Goal: Task Accomplishment & Management: Complete application form

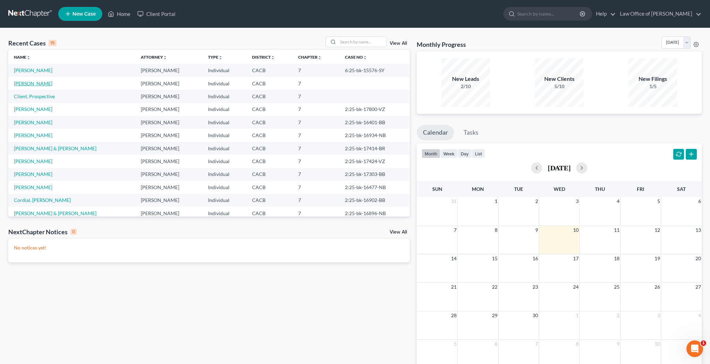
click at [46, 84] on link "[PERSON_NAME]" at bounding box center [33, 83] width 38 height 6
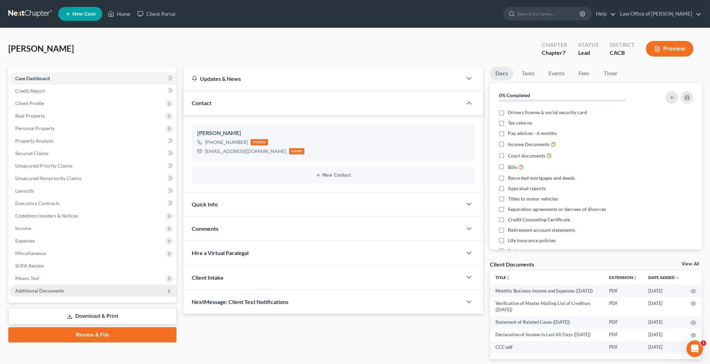
click at [55, 288] on span "Additional Documents" at bounding box center [39, 290] width 49 height 6
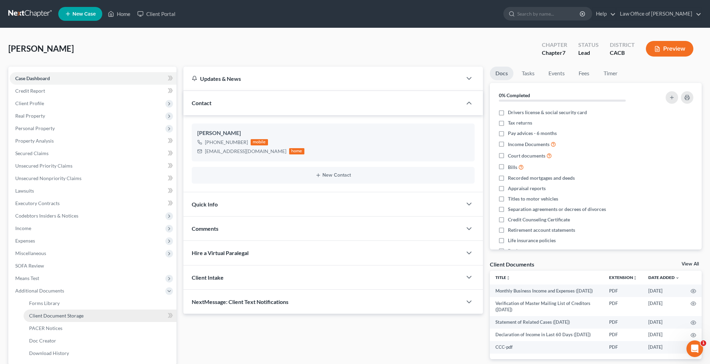
click at [58, 314] on span "Client Document Storage" at bounding box center [56, 315] width 54 height 6
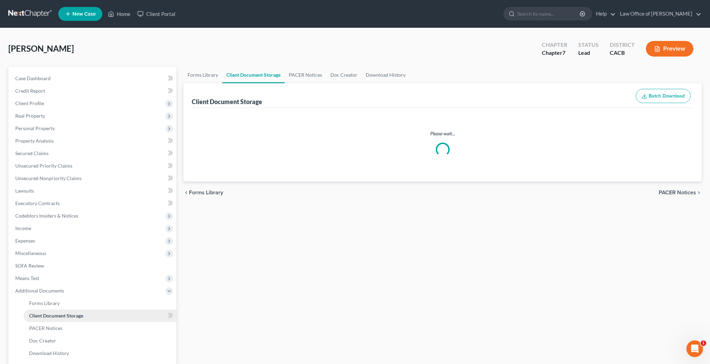
select select "10"
select select "30"
select select "65"
select select "59"
select select "70"
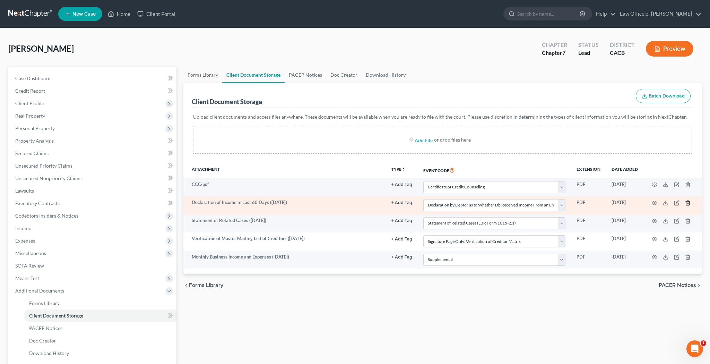
click at [689, 201] on icon "button" at bounding box center [688, 203] width 6 height 6
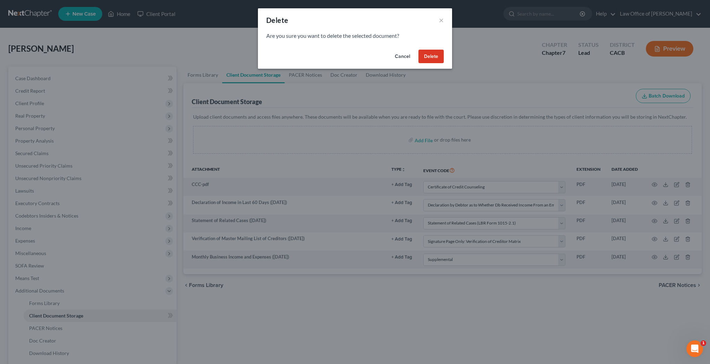
click at [429, 59] on button "Delete" at bounding box center [430, 57] width 25 height 14
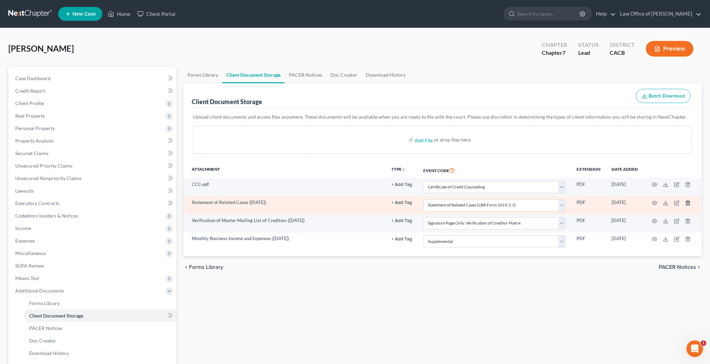
click at [689, 202] on icon "button" at bounding box center [688, 203] width 6 height 6
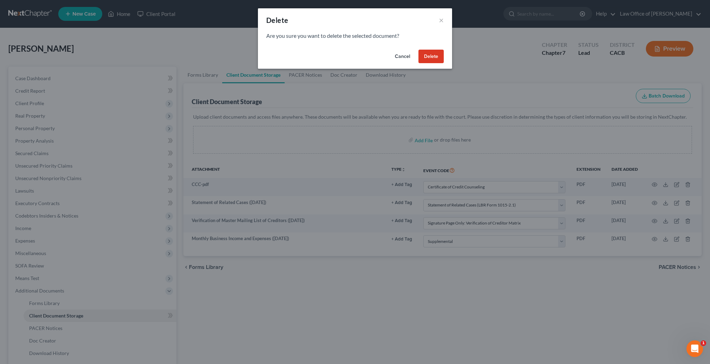
click at [435, 58] on button "Delete" at bounding box center [430, 57] width 25 height 14
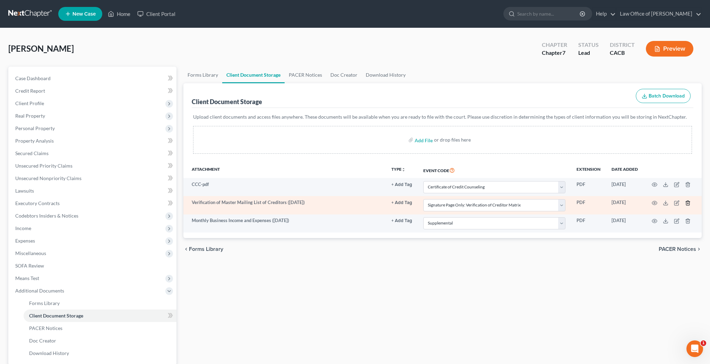
click at [687, 204] on icon "button" at bounding box center [688, 203] width 6 height 6
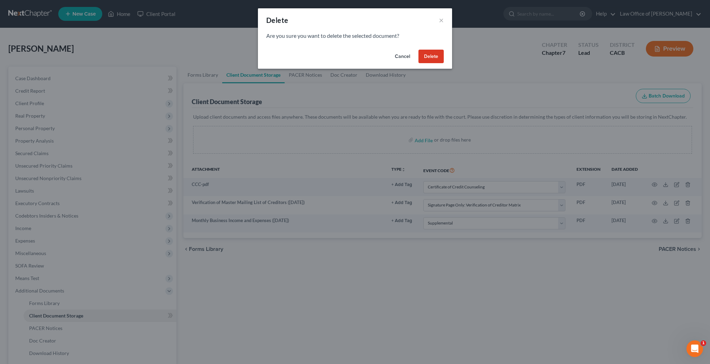
click at [439, 56] on button "Delete" at bounding box center [430, 57] width 25 height 14
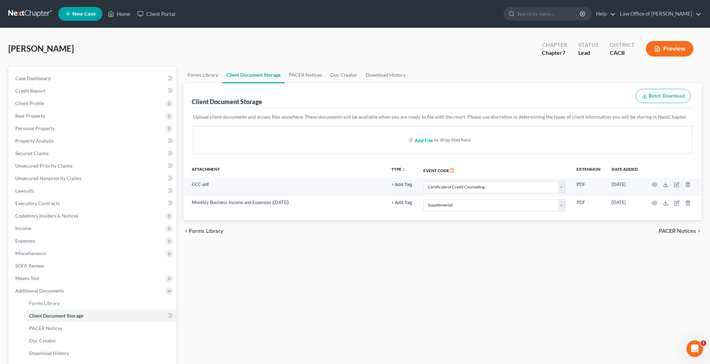
click at [423, 140] on input "file" at bounding box center [423, 139] width 17 height 12
type input "C:\fakepath\vp.pdf"
select select "10"
select select "70"
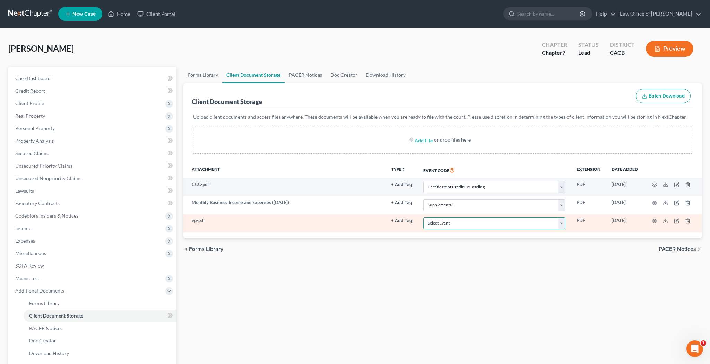
select select "60"
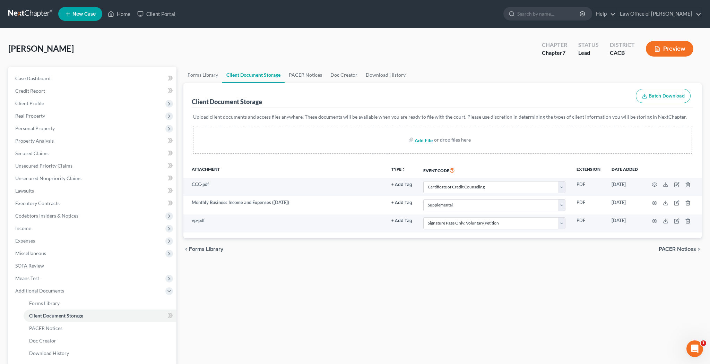
click at [426, 139] on input "file" at bounding box center [423, 139] width 17 height 12
type input "C:\fakepath\soaop.pdf"
select select "10"
select select "70"
select select "60"
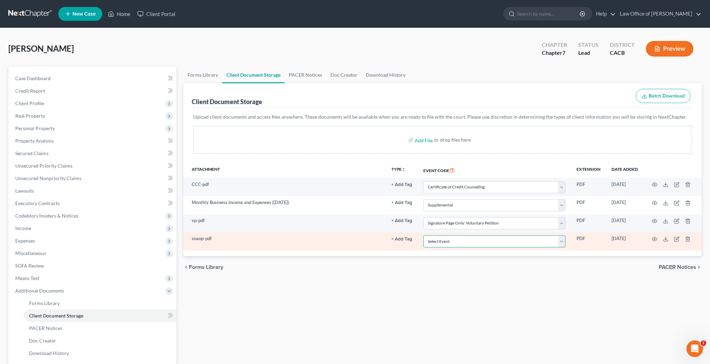
select select "61"
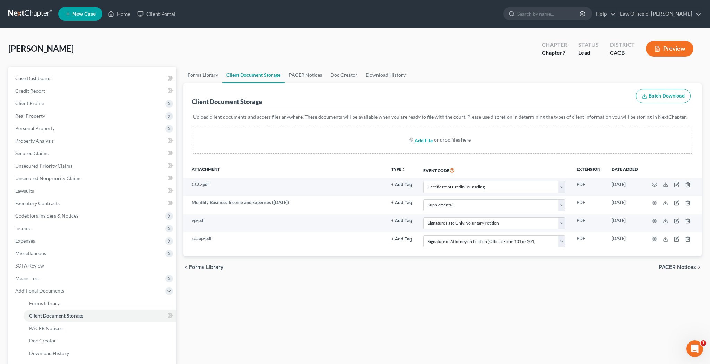
click at [429, 141] on input "file" at bounding box center [423, 139] width 17 height 12
type input "C:\fakepath\dos.pdf"
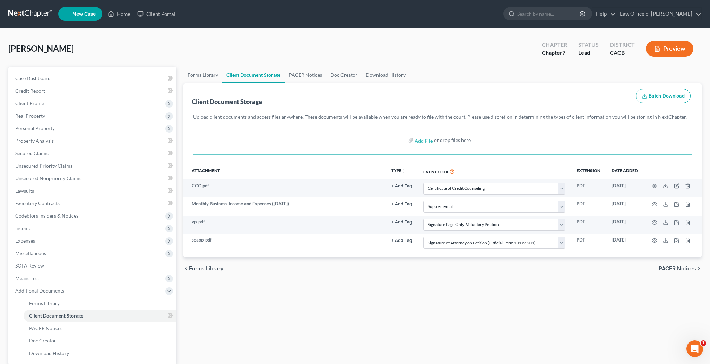
select select "10"
select select "70"
select select "60"
select select "61"
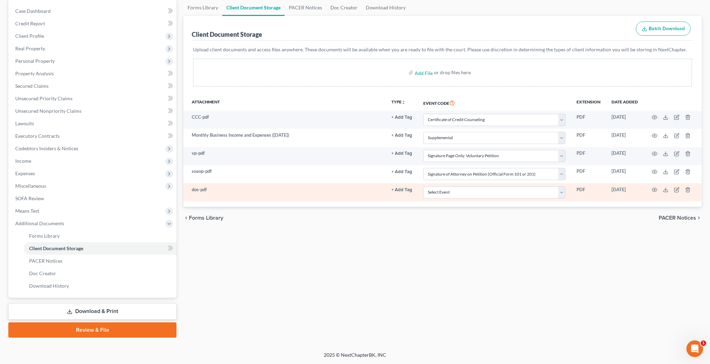
scroll to position [67, 0]
select select "56"
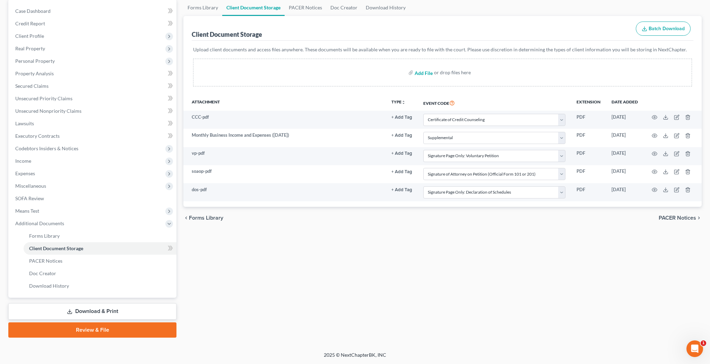
click at [426, 73] on input "file" at bounding box center [423, 72] width 17 height 12
type input "C:\fakepath\sofa.pdf"
select select "10"
select select "70"
select select "60"
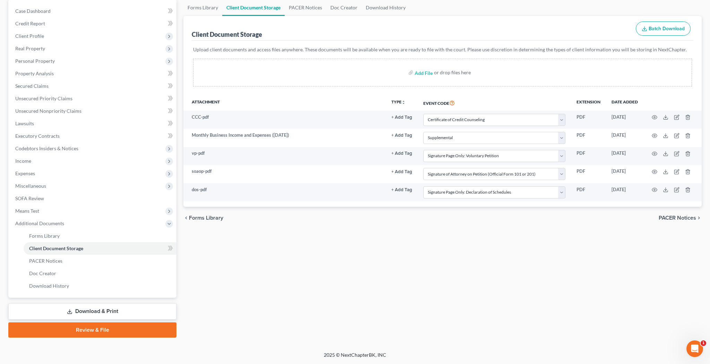
select select "61"
select select "56"
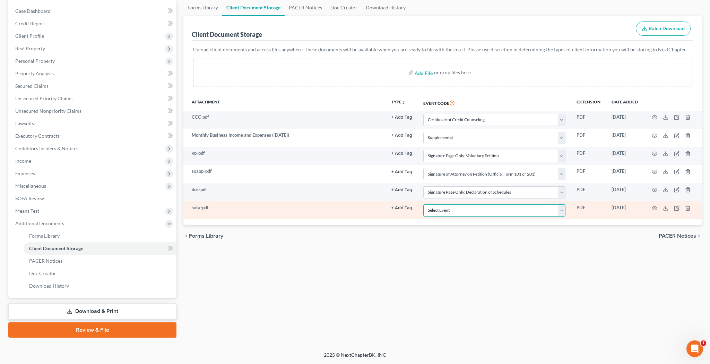
select select "57"
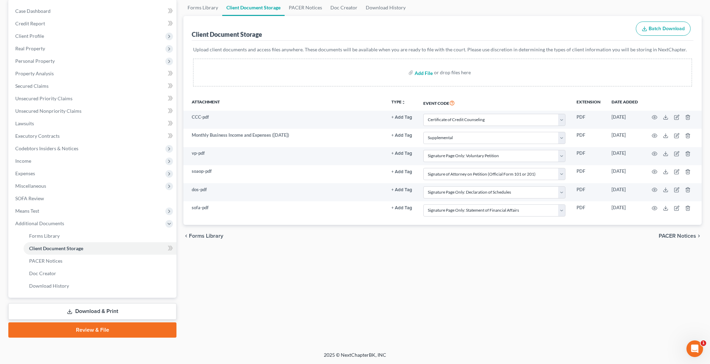
click at [423, 74] on input "file" at bounding box center [423, 72] width 17 height 12
type input "C:\fakepath\soi.pdf"
select select "10"
select select "70"
select select "60"
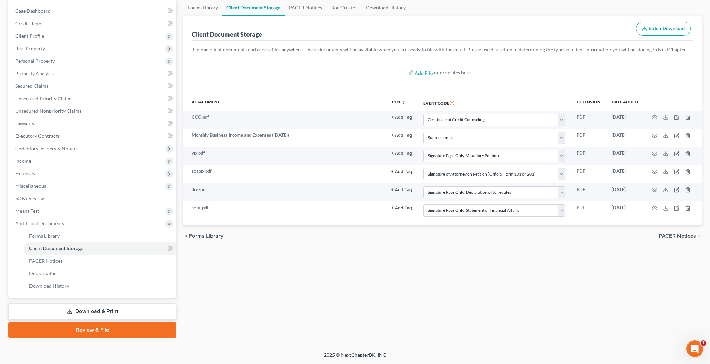
select select "61"
select select "56"
select select "57"
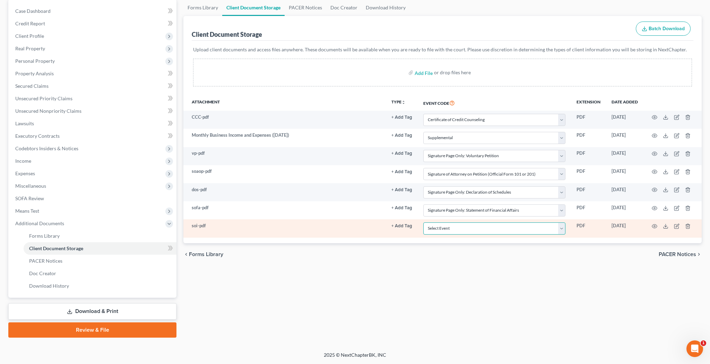
select select "58"
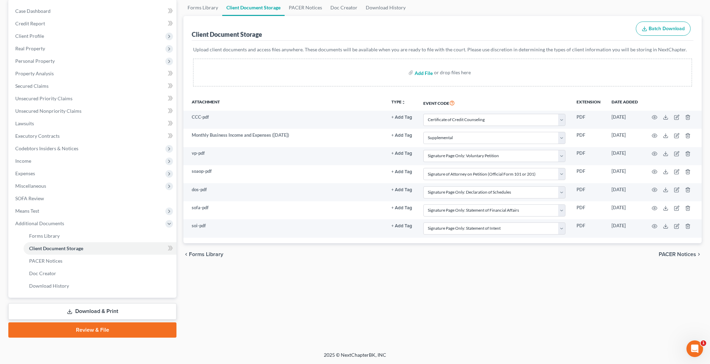
click at [430, 73] on input "file" at bounding box center [423, 72] width 17 height 12
type input "C:\fakepath\adoc.pdf"
select select "10"
select select "70"
select select "60"
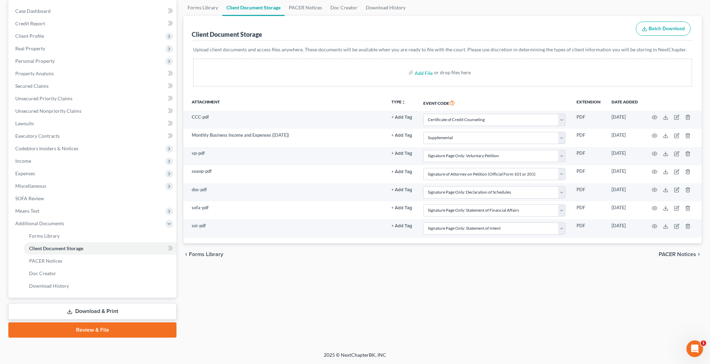
select select "61"
select select "56"
select select "57"
select select "58"
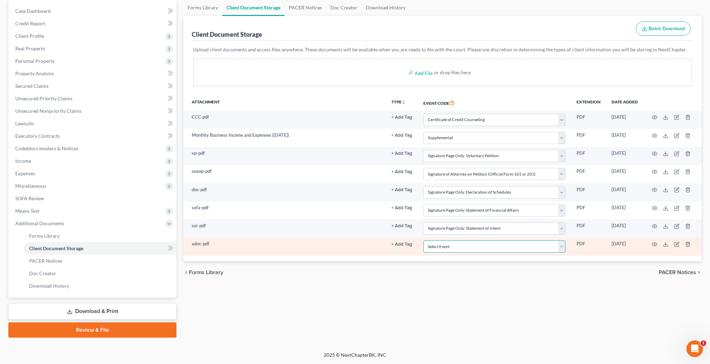
select select "51"
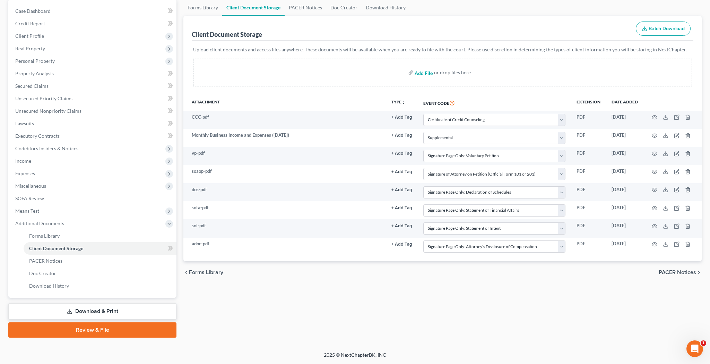
click at [430, 72] on input "file" at bounding box center [423, 72] width 17 height 12
type input "C:\fakepath\sorc.pdf"
select select "10"
select select "70"
select select "60"
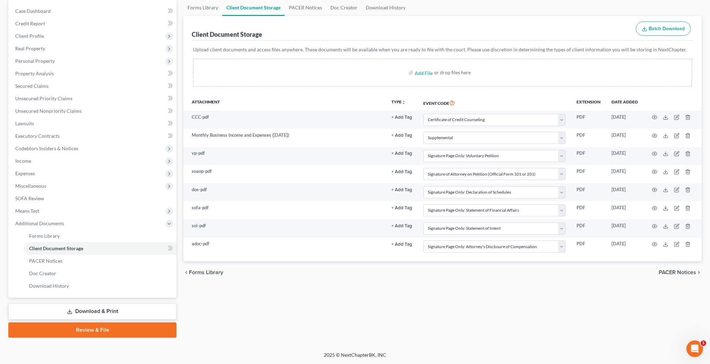
select select "61"
select select "56"
select select "57"
select select "58"
select select "51"
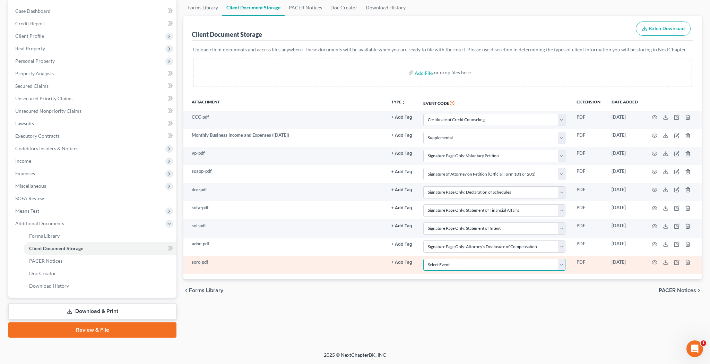
select select "65"
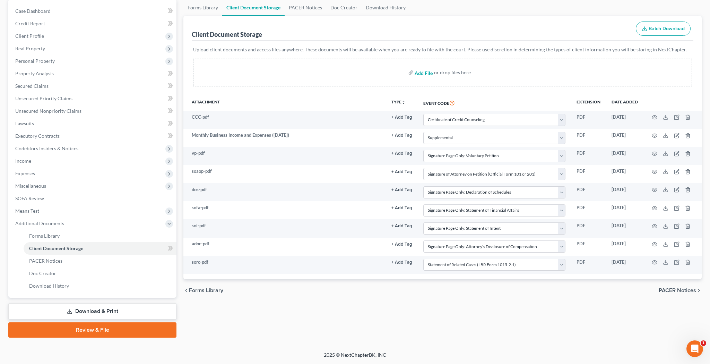
click at [429, 74] on input "file" at bounding box center [423, 72] width 17 height 12
type input "C:\fakepath\ch7.pdf"
select select "10"
select select "70"
select select "60"
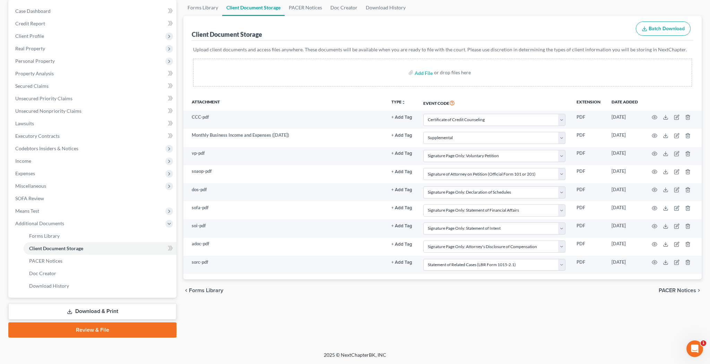
select select "61"
select select "56"
select select "57"
select select "58"
select select "51"
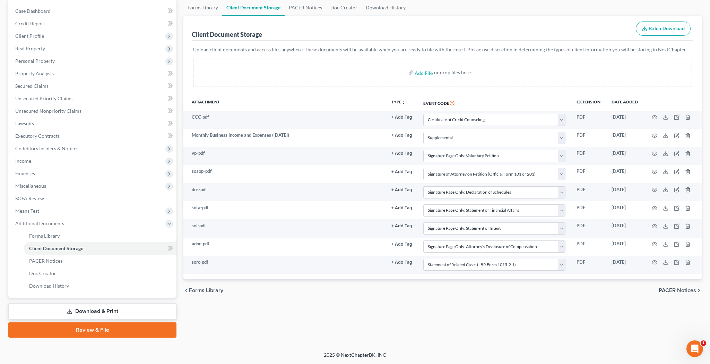
select select "65"
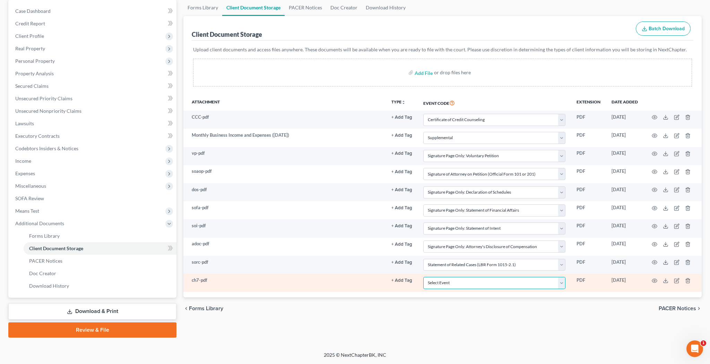
select select "55"
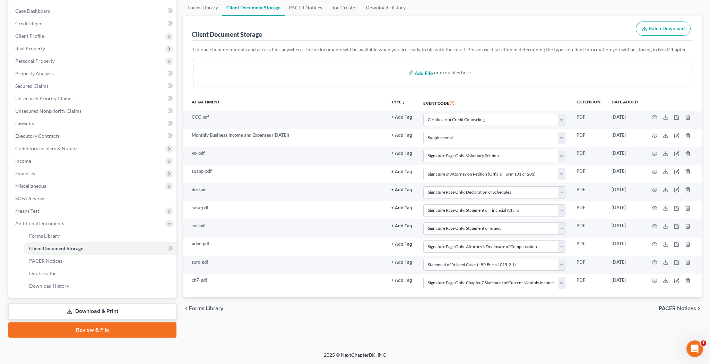
click at [423, 74] on input "file" at bounding box center [423, 72] width 17 height 12
type input "C:\fakepath\vocm.pdf"
select select "10"
select select "70"
select select "60"
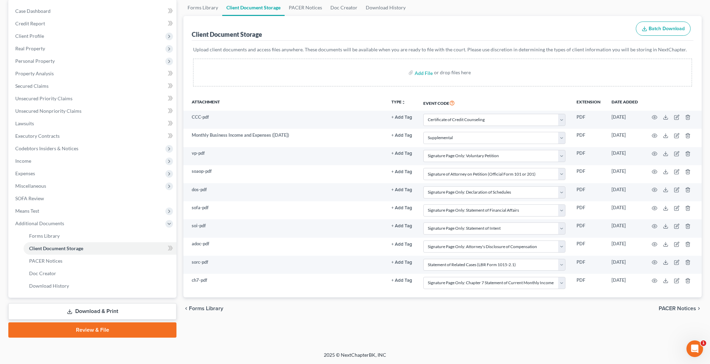
select select "61"
select select "56"
select select "57"
select select "58"
select select "51"
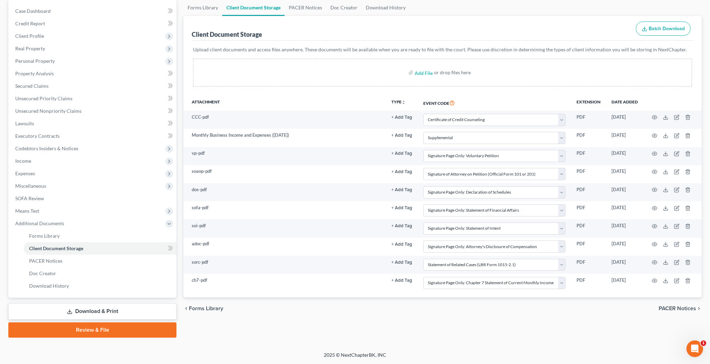
select select "65"
select select "55"
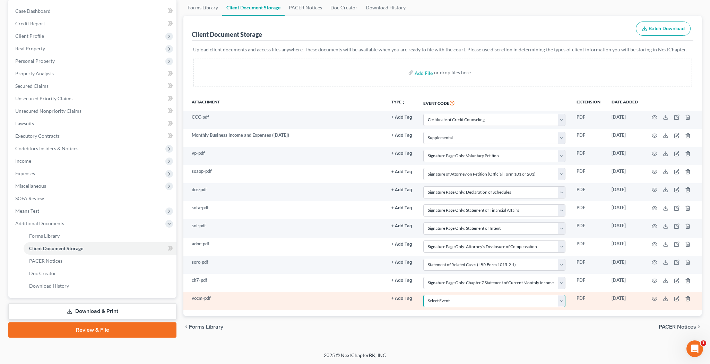
select select "59"
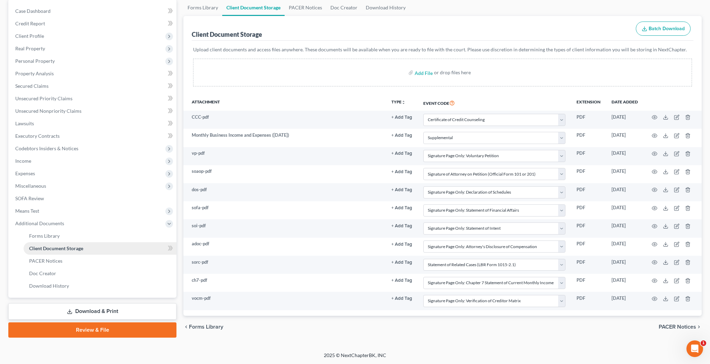
click at [90, 248] on link "Client Document Storage" at bounding box center [100, 248] width 153 height 12
click at [425, 73] on input "file" at bounding box center [423, 72] width 17 height 12
type input "C:\fakepath\dbd.pdf"
select select "10"
select select "70"
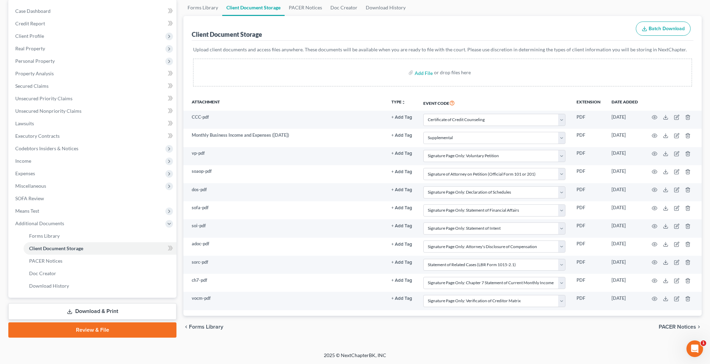
select select "60"
select select "61"
select select "56"
select select "57"
select select "58"
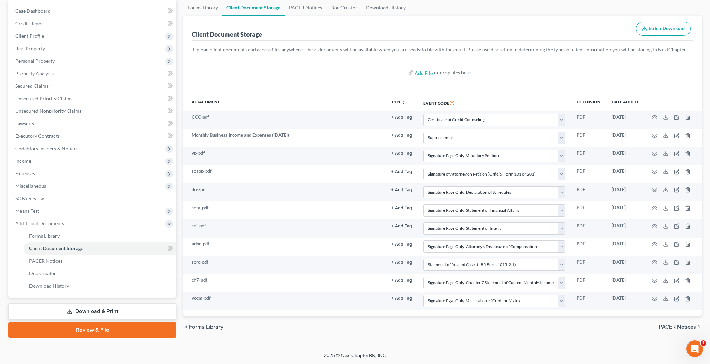
select select "51"
select select "65"
select select "55"
select select "59"
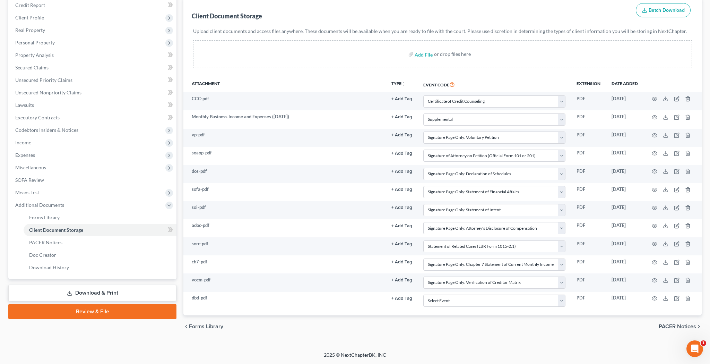
scroll to position [85, 0]
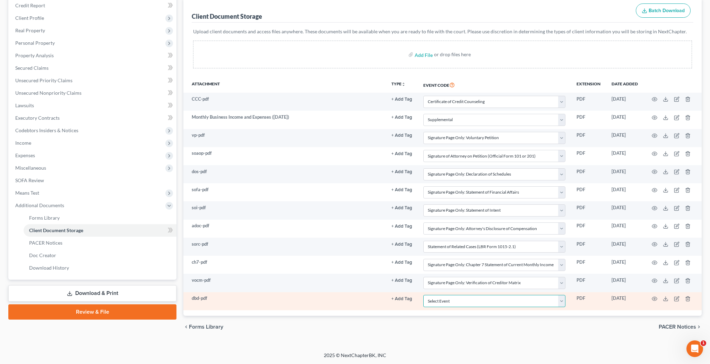
select select "30"
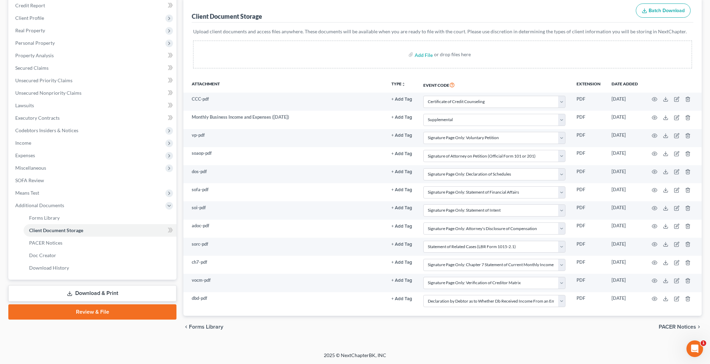
click at [125, 312] on link "Review & File" at bounding box center [92, 311] width 168 height 15
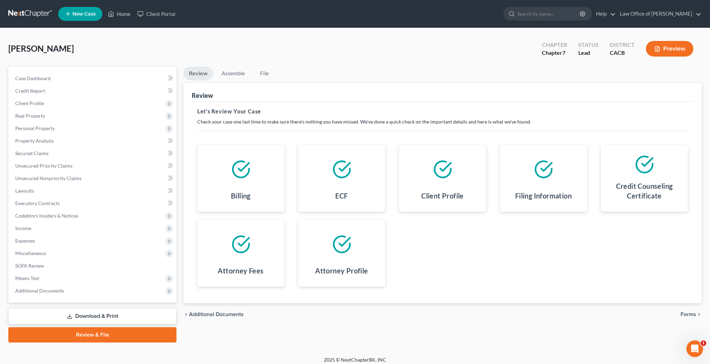
click at [689, 312] on span "Forms" at bounding box center [689, 314] width 16 height 6
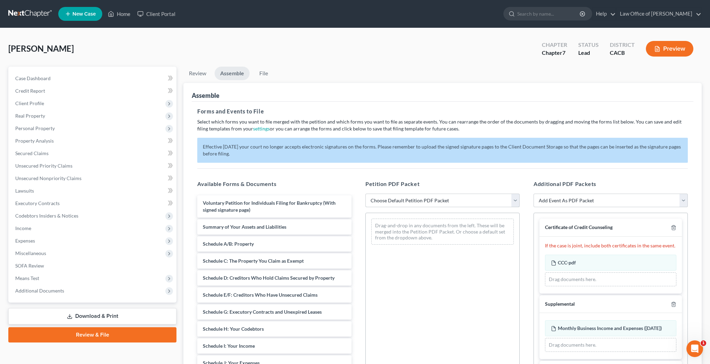
select select "2"
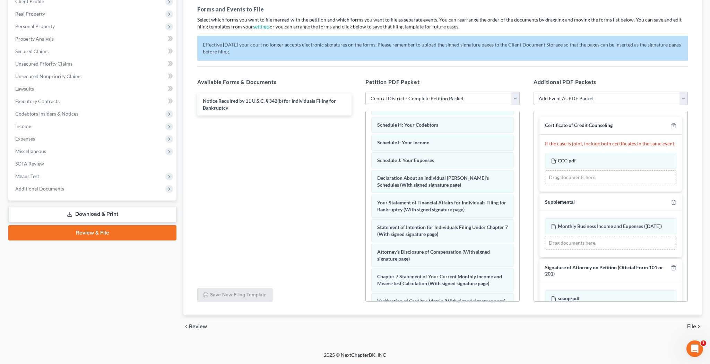
scroll to position [135, 0]
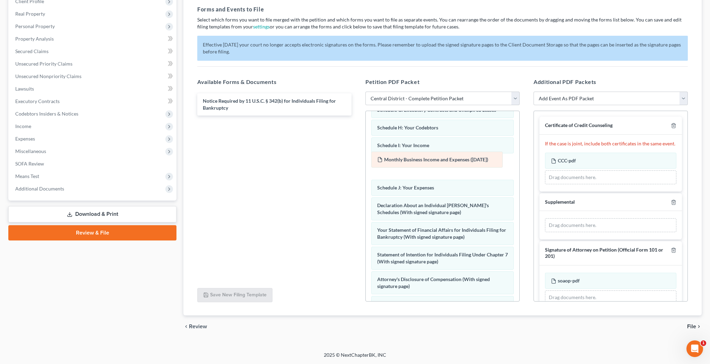
drag, startPoint x: 606, startPoint y: 228, endPoint x: 433, endPoint y: 162, distance: 185.6
click at [545, 218] on div "Monthly Business Income and Expenses ([DATE]) Amended Monthly Business Income a…" at bounding box center [610, 225] width 131 height 14
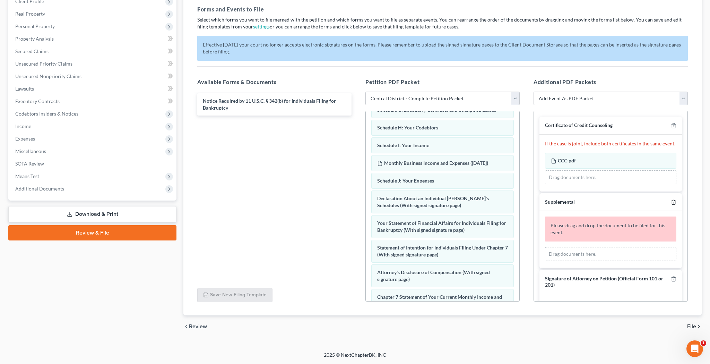
click at [674, 201] on icon "button" at bounding box center [674, 202] width 6 height 6
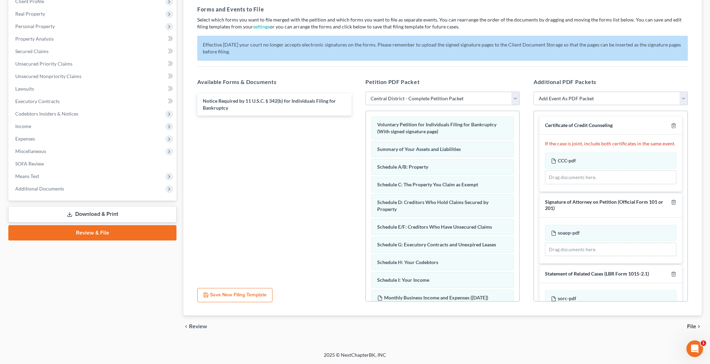
scroll to position [0, 0]
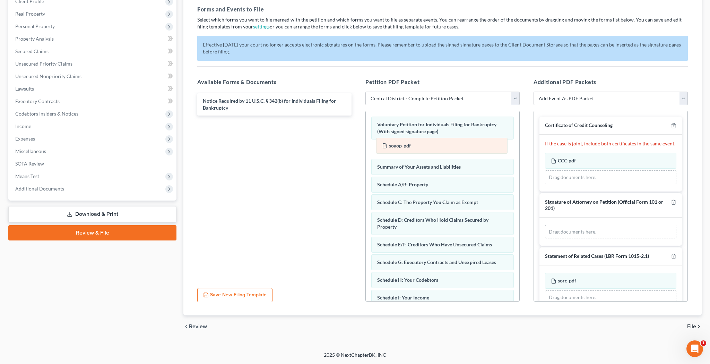
drag, startPoint x: 601, startPoint y: 231, endPoint x: 433, endPoint y: 145, distance: 189.5
click at [545, 225] on div "soaop-pdf Amended soaop-pdf soaop-pdf Amended soaop-pdf Drag documents here." at bounding box center [610, 232] width 131 height 14
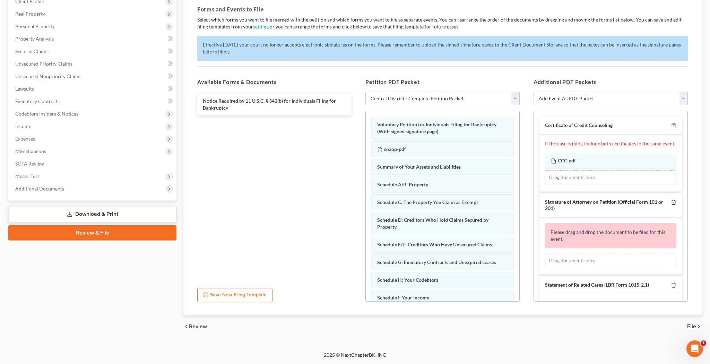
click at [674, 202] on line "button" at bounding box center [674, 202] width 0 height 1
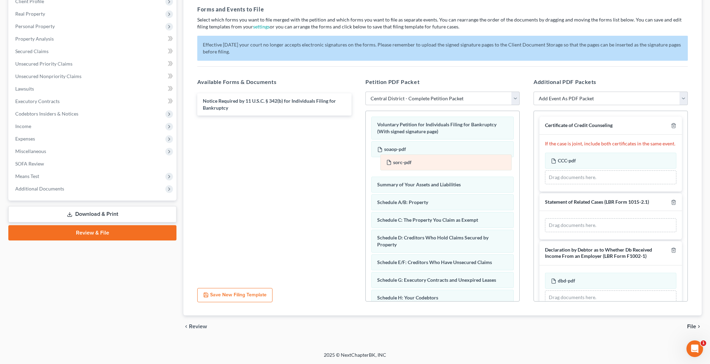
drag, startPoint x: 622, startPoint y: 223, endPoint x: 450, endPoint y: 165, distance: 181.6
click at [545, 218] on div "sorc-pdf Amended sorc-pdf sorc-pdf Amended sorc-pdf Drag documents here." at bounding box center [610, 225] width 131 height 14
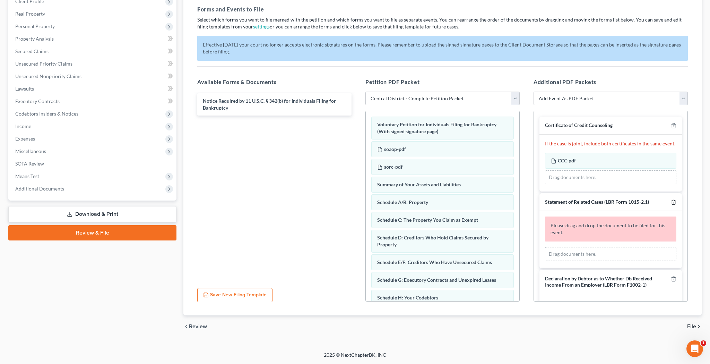
click at [672, 202] on icon "button" at bounding box center [674, 202] width 6 height 6
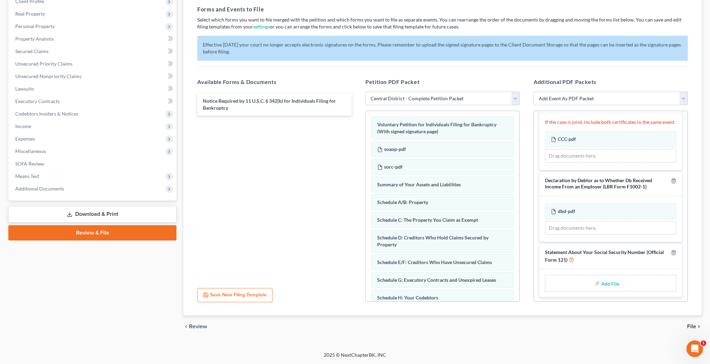
scroll to position [21, 0]
click at [612, 281] on input "file" at bounding box center [609, 283] width 17 height 12
type input "C:\fakepath\sosn.pdf"
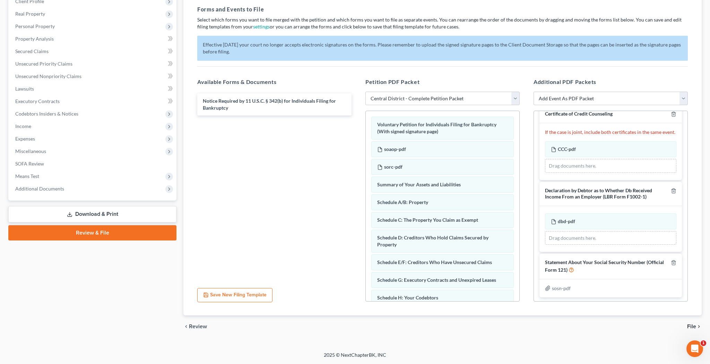
scroll to position [102, 0]
click at [690, 326] on span "File" at bounding box center [691, 326] width 9 height 6
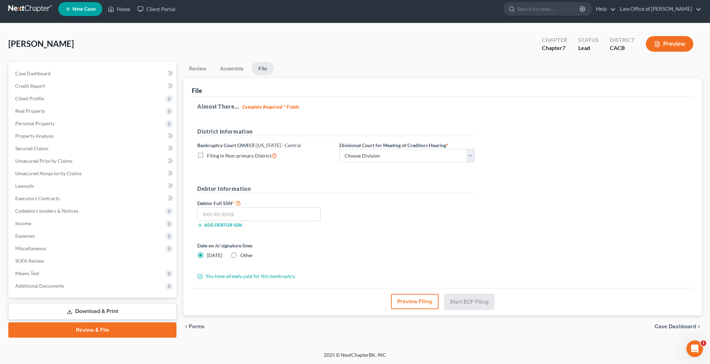
scroll to position [5, 0]
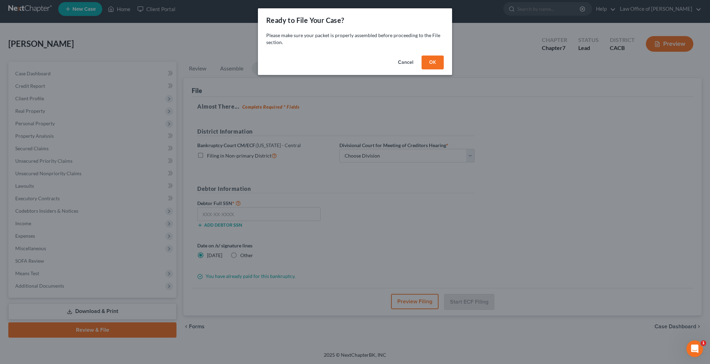
click at [432, 60] on button "OK" at bounding box center [433, 62] width 22 height 14
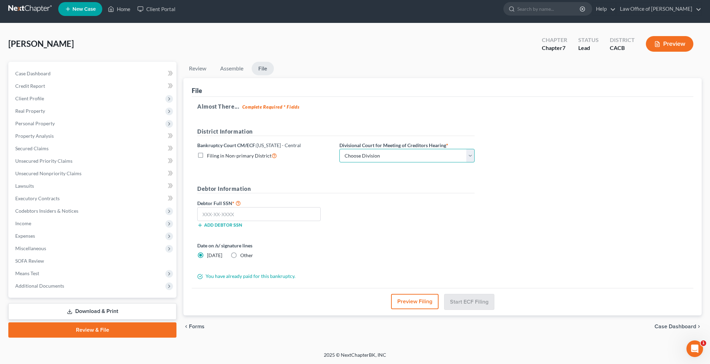
select select "1"
click at [293, 213] on input "text" at bounding box center [258, 214] width 123 height 14
type input "229-45-8220"
click at [418, 301] on button "Preview Filing" at bounding box center [414, 301] width 47 height 15
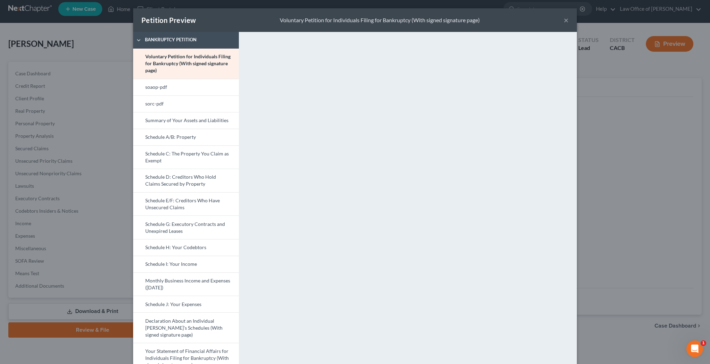
scroll to position [0, 0]
click at [207, 88] on link "soaop-pdf" at bounding box center [186, 86] width 106 height 17
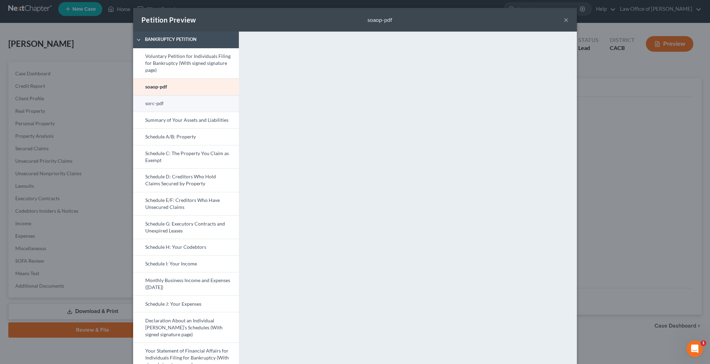
click at [193, 105] on link "sorc-pdf" at bounding box center [186, 103] width 106 height 17
click at [565, 20] on button "×" at bounding box center [566, 20] width 5 height 8
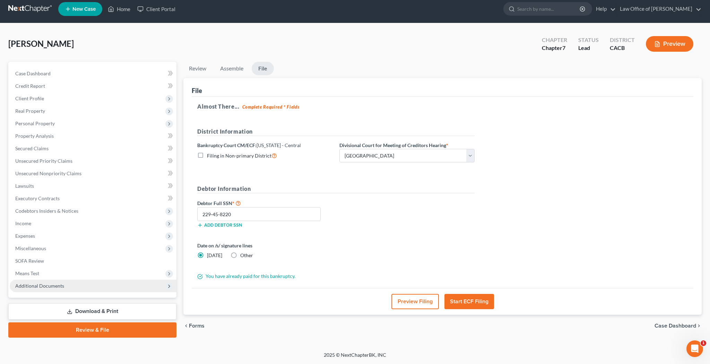
click at [59, 287] on span "Additional Documents" at bounding box center [39, 286] width 49 height 6
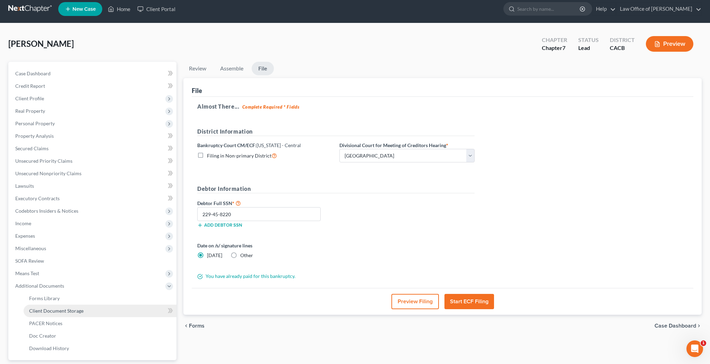
click at [61, 312] on span "Client Document Storage" at bounding box center [56, 311] width 54 height 6
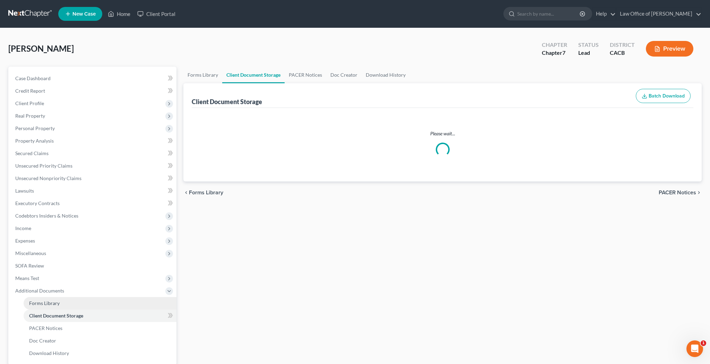
select select "10"
select select "70"
select select "60"
select select "61"
select select "56"
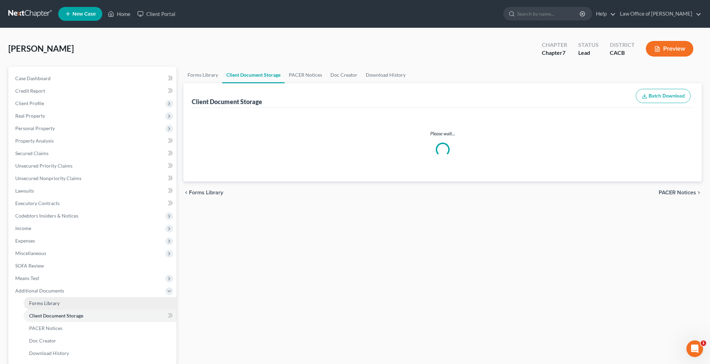
select select "57"
select select "58"
select select "51"
select select "65"
select select "55"
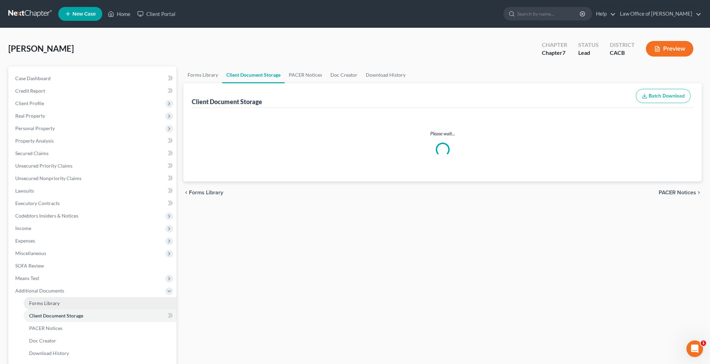
select select "59"
select select "30"
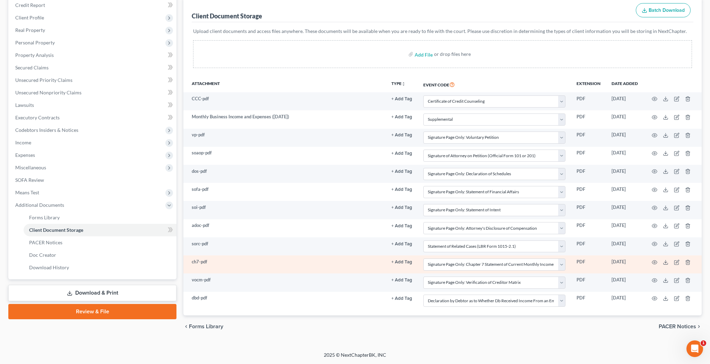
scroll to position [85, 0]
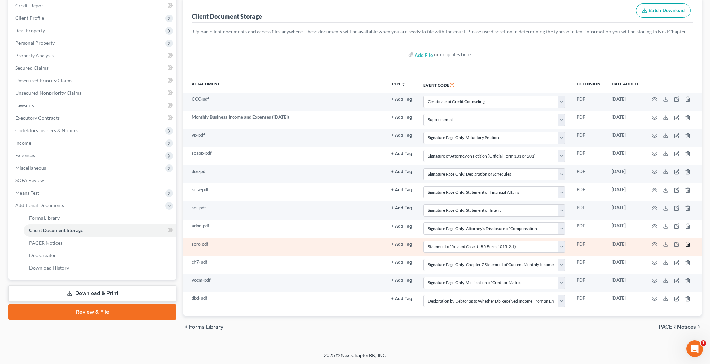
click at [689, 243] on icon "button" at bounding box center [688, 244] width 6 height 6
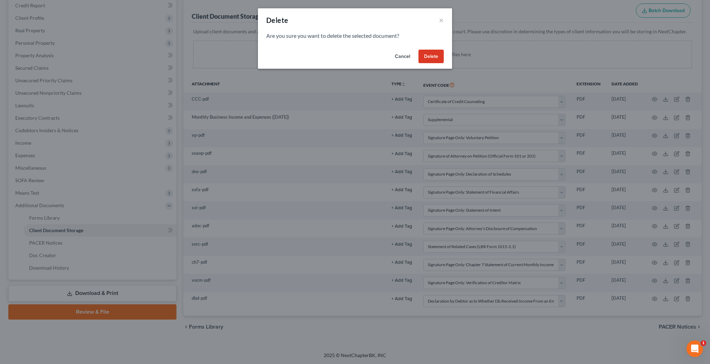
click at [435, 55] on button "Delete" at bounding box center [430, 57] width 25 height 14
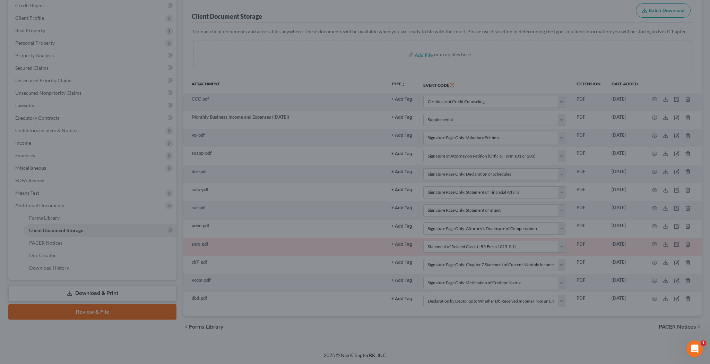
scroll to position [67, 0]
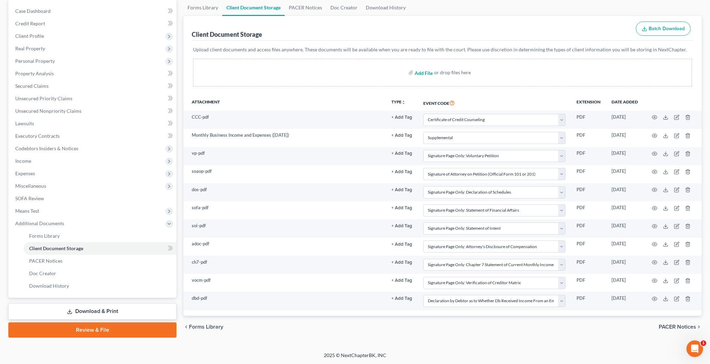
click at [422, 74] on input "file" at bounding box center [423, 72] width 17 height 12
type input "C:\fakepath\sorc.pdf"
select select "10"
select select "70"
select select "60"
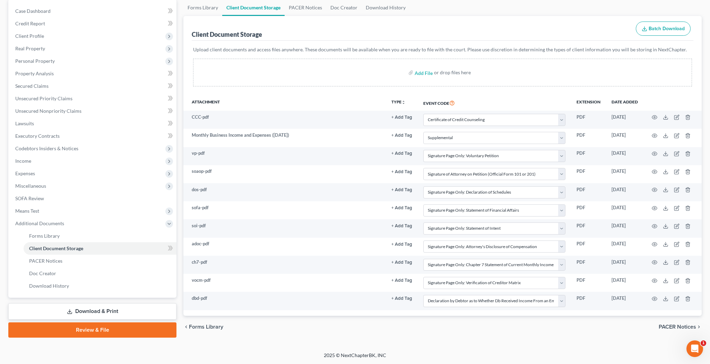
select select "61"
select select "56"
select select "57"
select select "58"
select select "51"
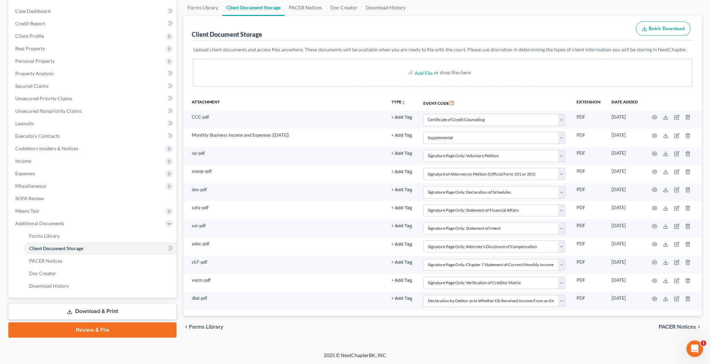
select select "55"
select select "59"
select select "30"
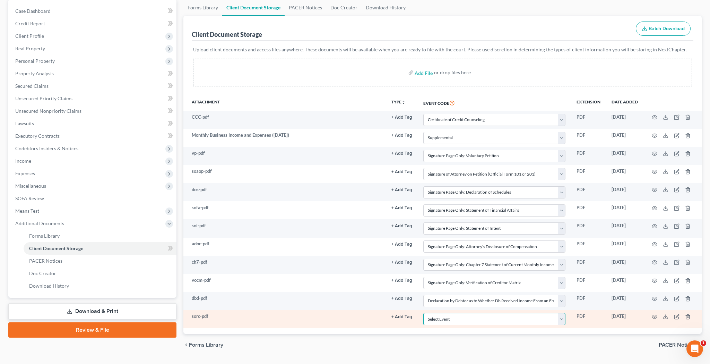
select select "65"
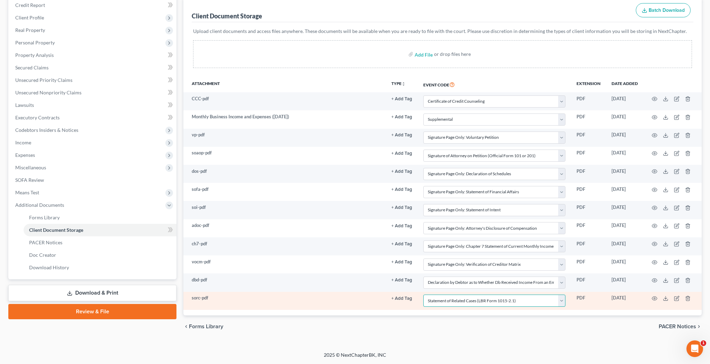
scroll to position [85, 0]
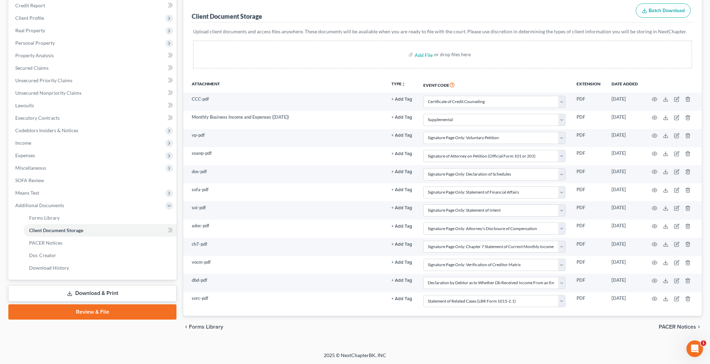
click at [148, 310] on link "Review & File" at bounding box center [92, 311] width 168 height 15
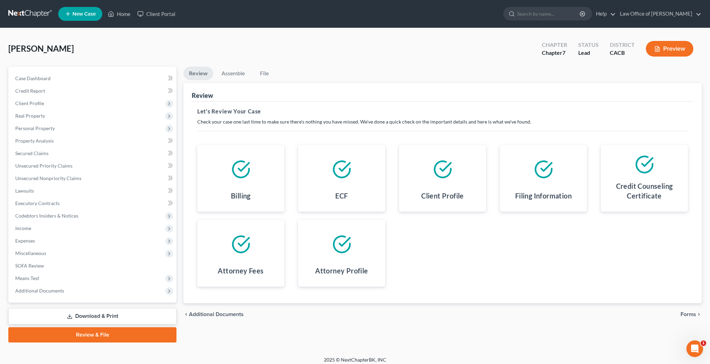
click at [686, 313] on span "Forms" at bounding box center [689, 314] width 16 height 6
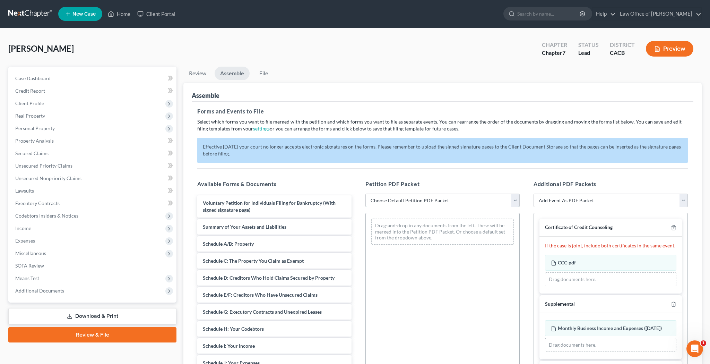
select select "2"
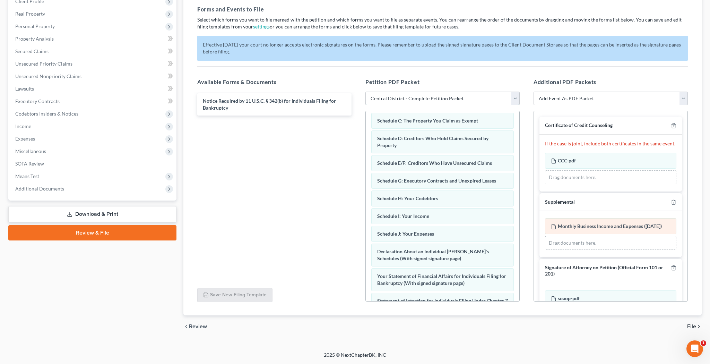
scroll to position [64, 0]
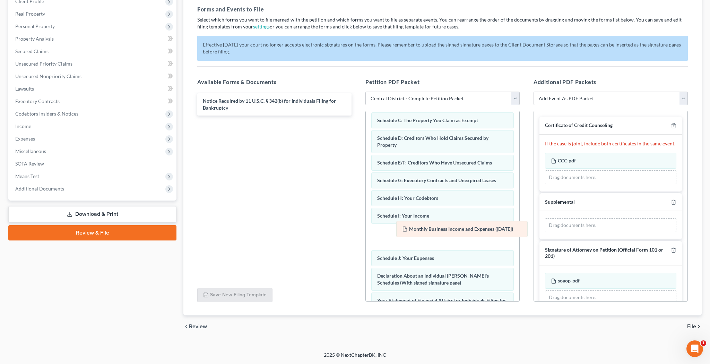
drag, startPoint x: 586, startPoint y: 227, endPoint x: 426, endPoint y: 232, distance: 159.9
click at [545, 232] on div "Monthly Business Income and Expenses ([DATE]) Amended Monthly Business Income a…" at bounding box center [610, 225] width 131 height 14
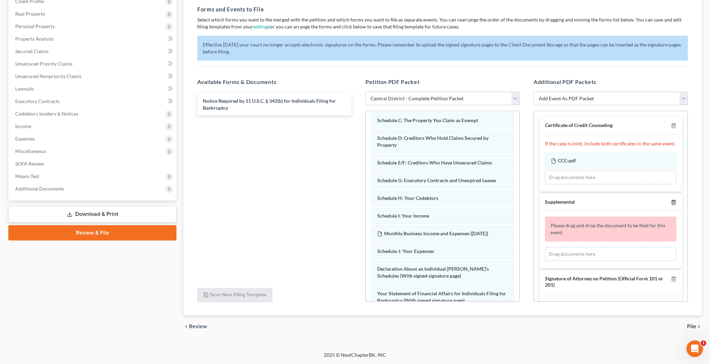
click at [673, 201] on icon "button" at bounding box center [674, 202] width 6 height 6
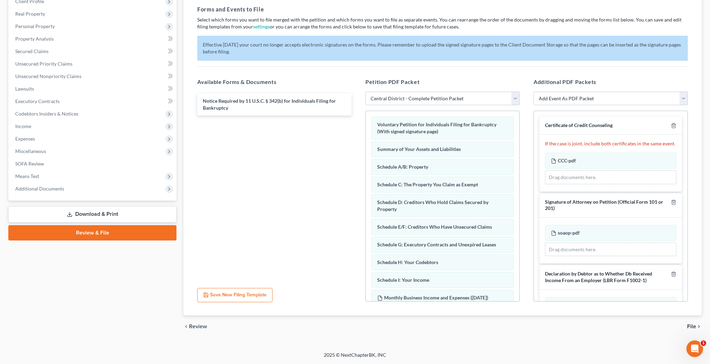
scroll to position [0, 0]
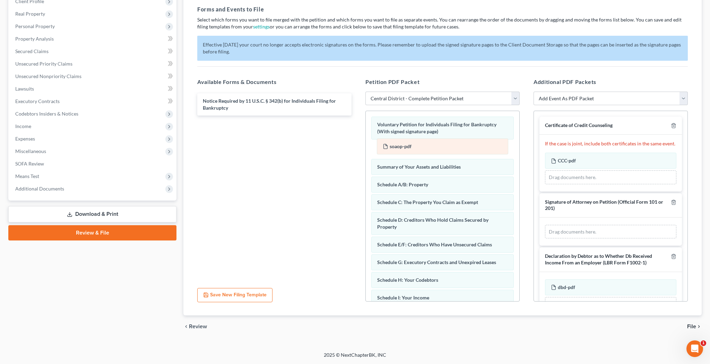
drag, startPoint x: 587, startPoint y: 228, endPoint x: 419, endPoint y: 143, distance: 188.4
click at [545, 225] on div "soaop-pdf Amended soaop-pdf soaop-pdf Amended soaop-pdf Drag documents here." at bounding box center [610, 232] width 131 height 14
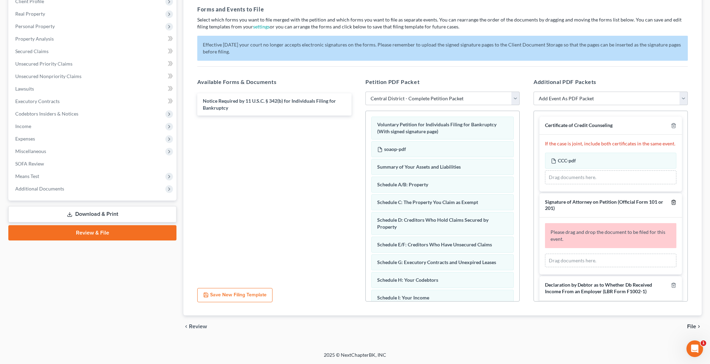
click at [673, 200] on icon "button" at bounding box center [674, 202] width 6 height 6
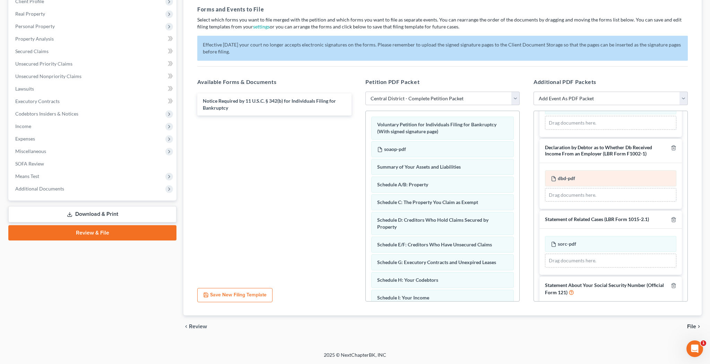
scroll to position [62, 0]
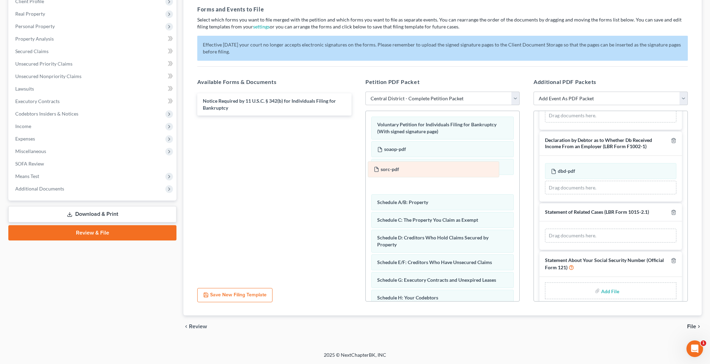
drag, startPoint x: 617, startPoint y: 236, endPoint x: 440, endPoint y: 165, distance: 191.0
click at [545, 228] on div "sorc-pdf Amended sorc-pdf sorc-pdf Amended sorc-pdf Drag documents here." at bounding box center [610, 235] width 131 height 14
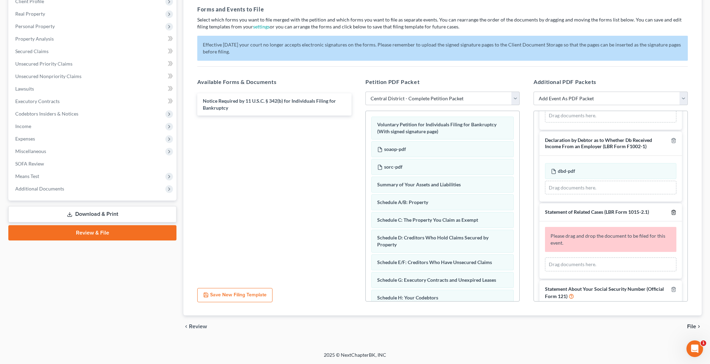
click at [672, 210] on icon "button" at bounding box center [673, 212] width 3 height 5
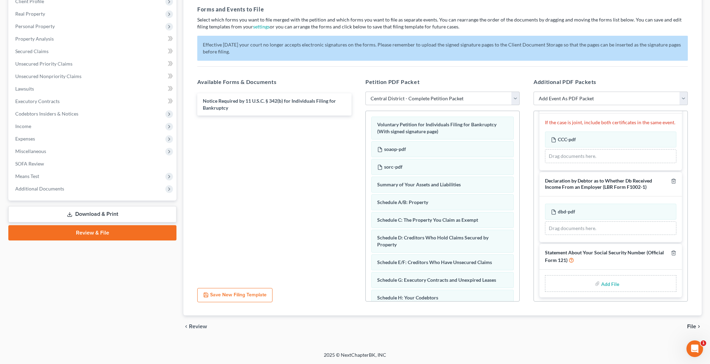
scroll to position [102, 0]
click at [609, 282] on input "file" at bounding box center [609, 283] width 17 height 12
type input "C:\fakepath\sosn.pdf"
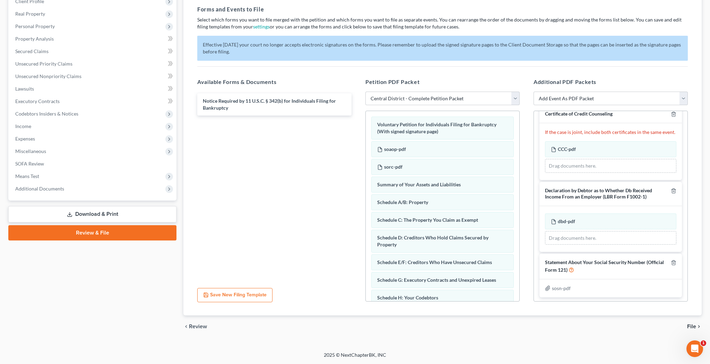
click at [692, 325] on span "File" at bounding box center [691, 326] width 9 height 6
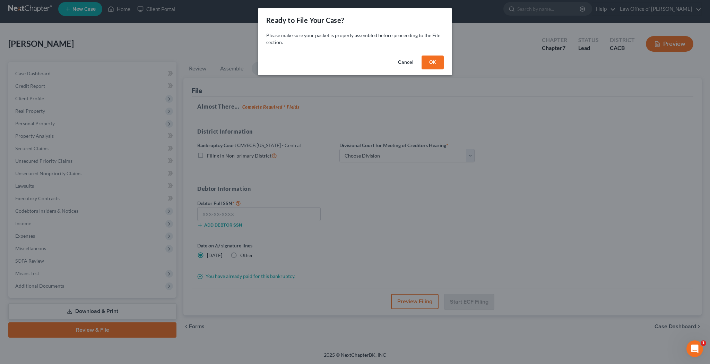
scroll to position [5, 0]
click at [436, 60] on button "OK" at bounding box center [433, 62] width 22 height 14
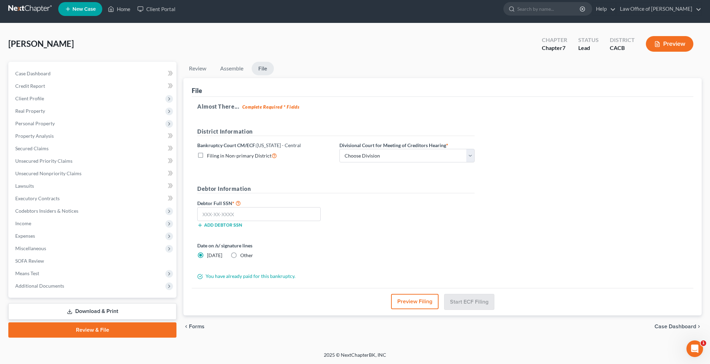
click at [408, 305] on button "Preview Filing" at bounding box center [414, 301] width 47 height 15
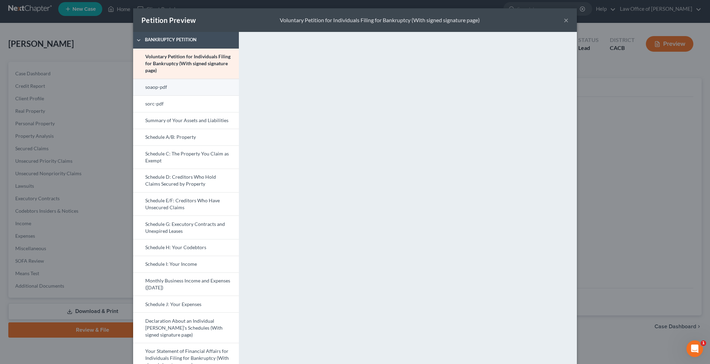
click at [194, 86] on link "soaop-pdf" at bounding box center [186, 87] width 106 height 17
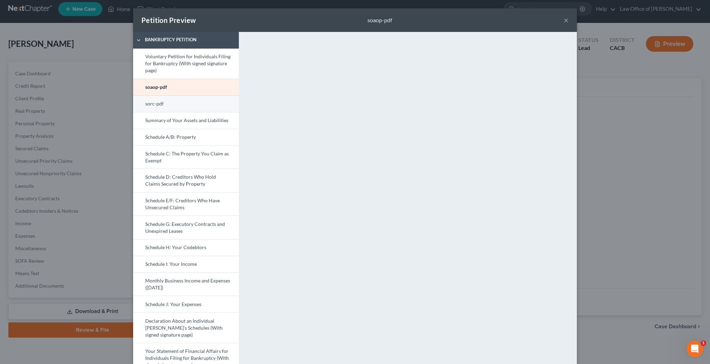
click at [212, 107] on link "sorc-pdf" at bounding box center [186, 103] width 106 height 17
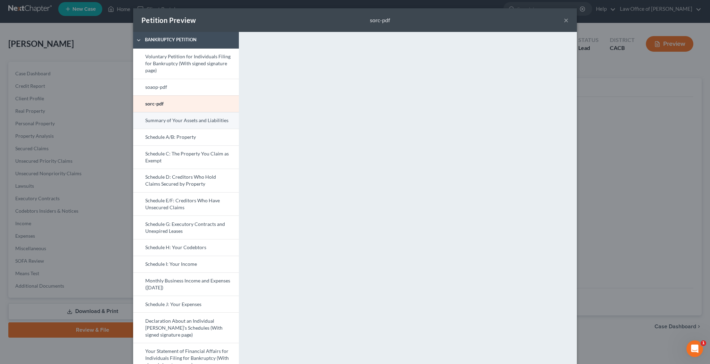
click at [211, 122] on link "Summary of Your Assets and Liabilities" at bounding box center [186, 120] width 106 height 17
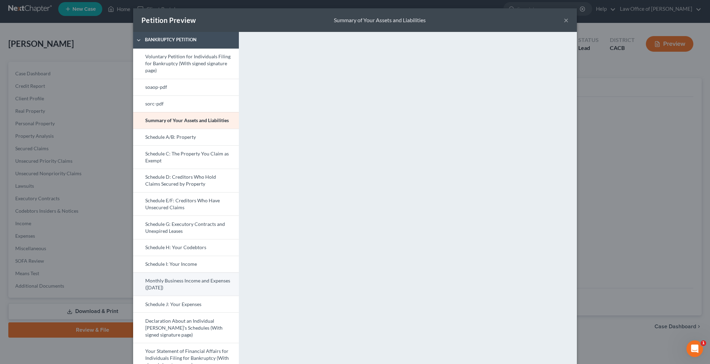
click at [178, 280] on link "Monthly Business Income and Expenses ([DATE])" at bounding box center [186, 284] width 106 height 24
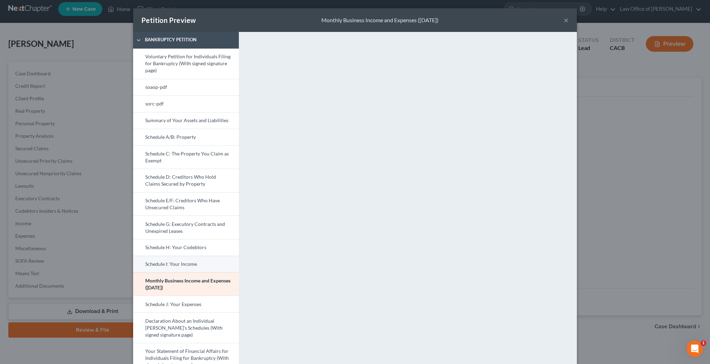
click at [208, 265] on link "Schedule I: Your Income" at bounding box center [186, 264] width 106 height 17
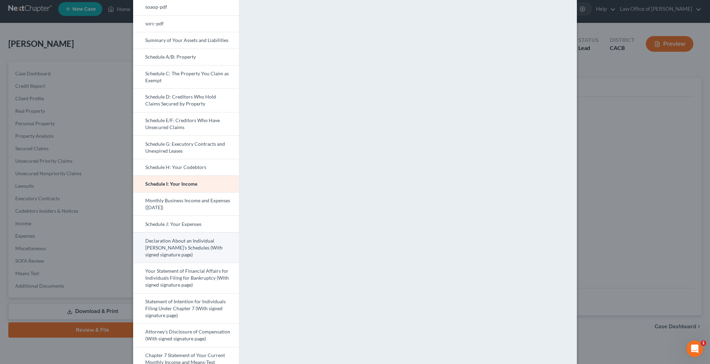
scroll to position [82, 0]
click at [199, 246] on link "Declaration About an Individual [PERSON_NAME]'s Schedules (With signed signatur…" at bounding box center [186, 245] width 106 height 31
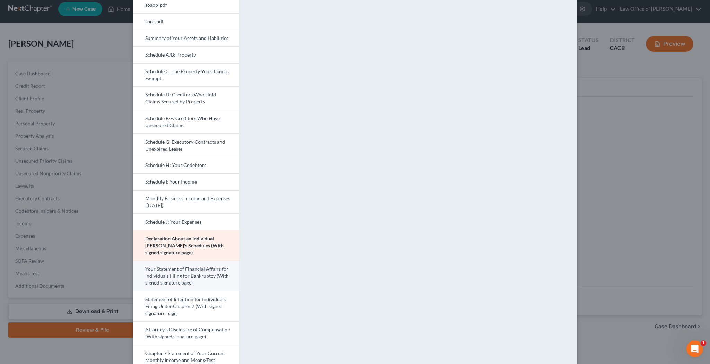
click at [204, 273] on link "Your Statement of Financial Affairs for Individuals Filing for Bankruptcy (With…" at bounding box center [186, 275] width 106 height 31
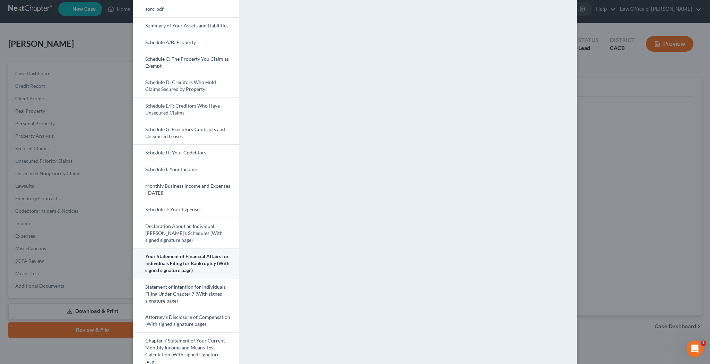
scroll to position [97, 0]
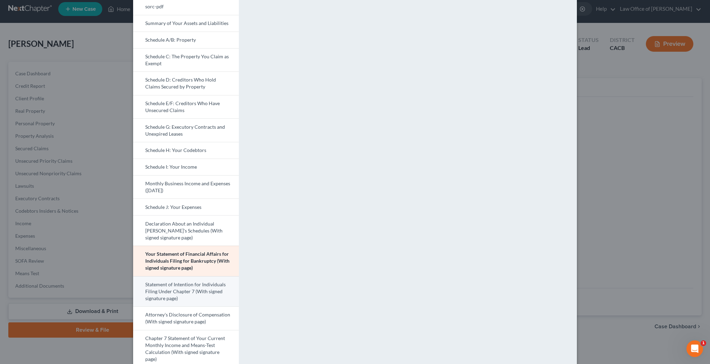
click at [203, 287] on link "Statement of Intention for Individuals Filing Under Chapter 7 (With signed sign…" at bounding box center [186, 291] width 106 height 31
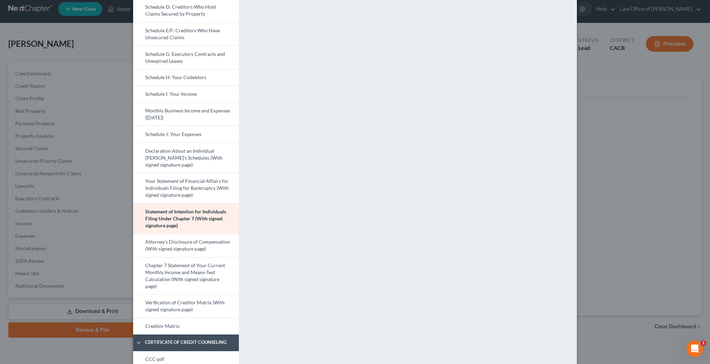
scroll to position [182, 0]
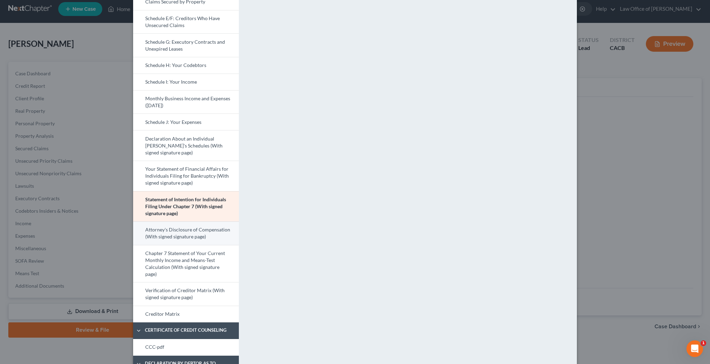
click at [218, 229] on link "Attorney's Disclosure of Compensation (With signed signature page)" at bounding box center [186, 233] width 106 height 24
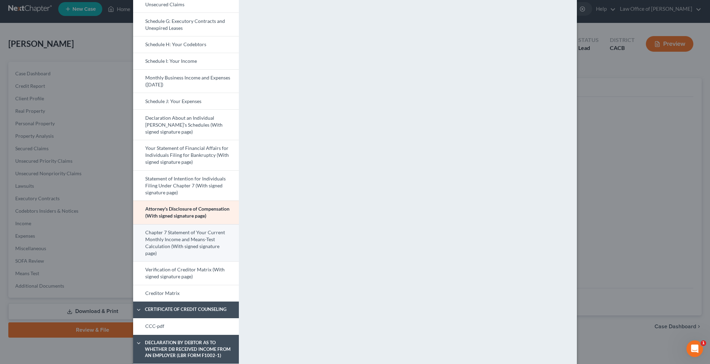
scroll to position [207, 0]
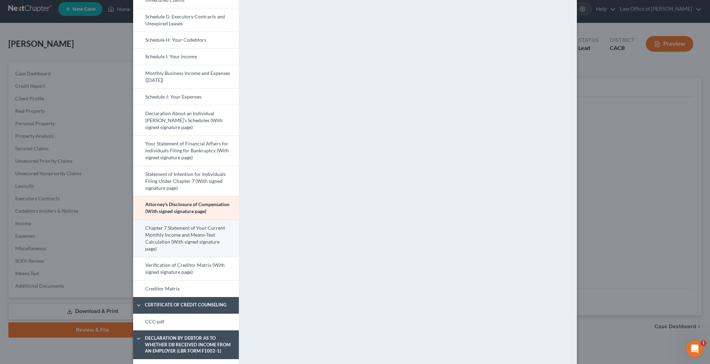
click at [213, 235] on link "Chapter 7 Statement of Your Current Monthly Income and Means-Test Calculation (…" at bounding box center [186, 237] width 106 height 37
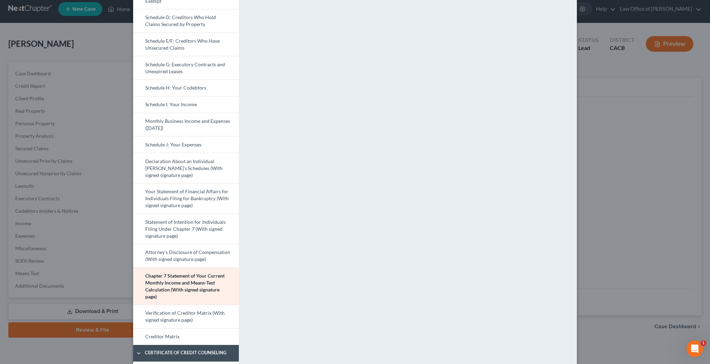
scroll to position [161, 0]
click at [217, 315] on link "Verification of Creditor Matrix (With signed signature page)" at bounding box center [186, 315] width 106 height 24
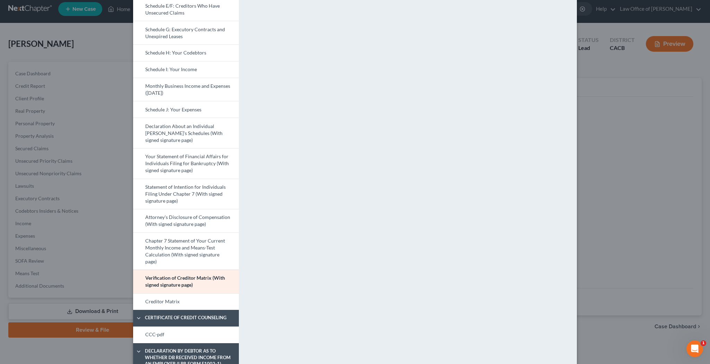
scroll to position [217, 0]
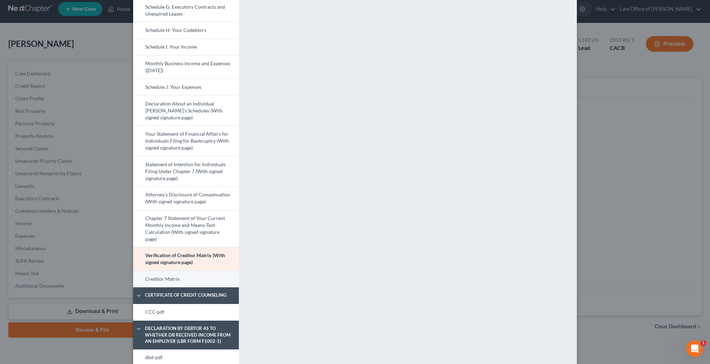
click at [217, 278] on link "Creditor Matrix" at bounding box center [186, 278] width 106 height 17
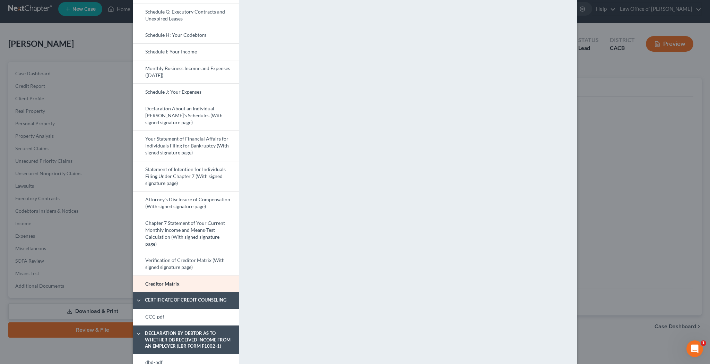
scroll to position [239, 0]
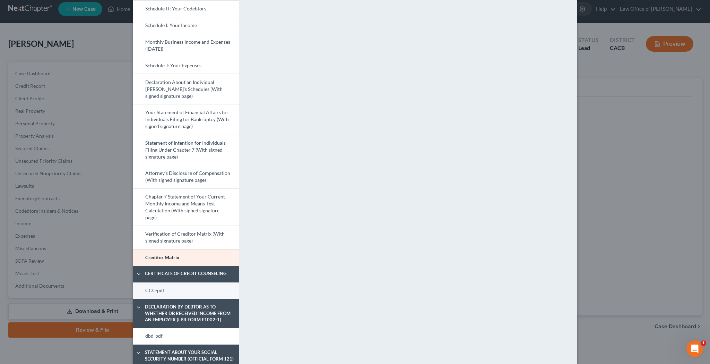
click at [223, 290] on link "CCC-pdf" at bounding box center [186, 290] width 106 height 17
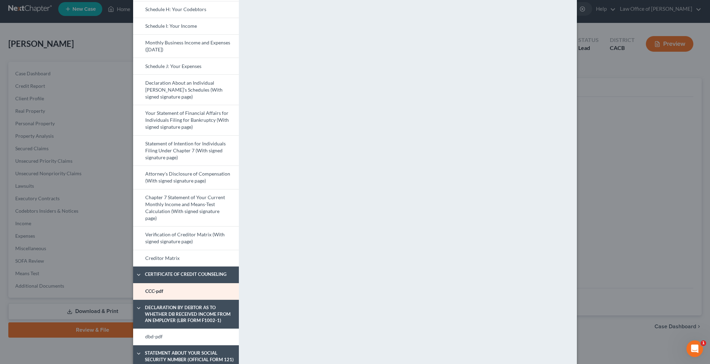
scroll to position [239, 0]
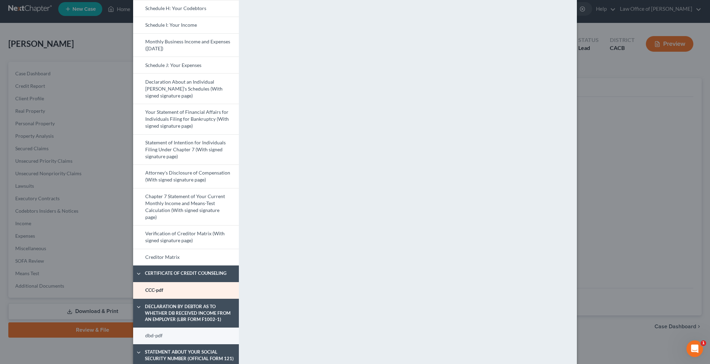
click at [208, 333] on link "dbd-pdf" at bounding box center [186, 335] width 106 height 17
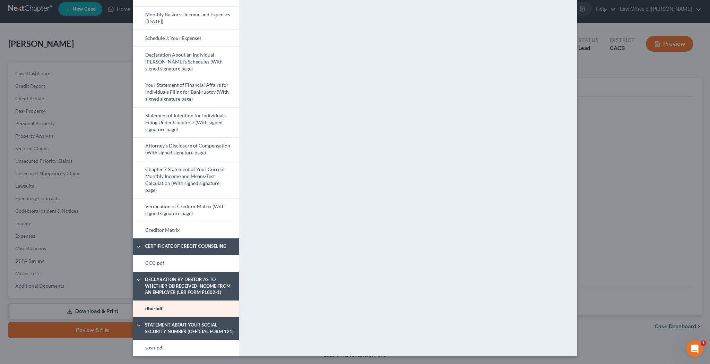
scroll to position [266, 0]
click at [210, 345] on link "sosn-pdf" at bounding box center [186, 348] width 106 height 17
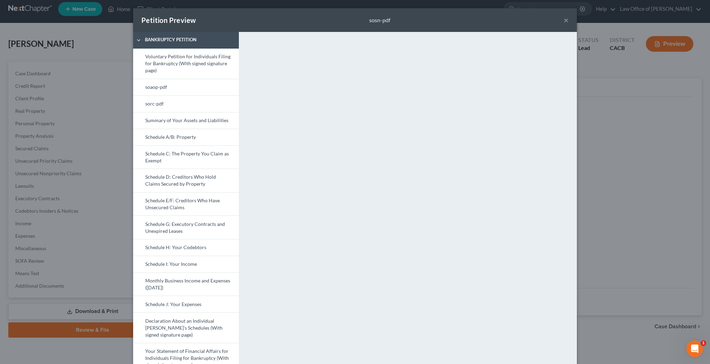
scroll to position [0, 0]
click at [565, 21] on button "×" at bounding box center [566, 20] width 5 height 8
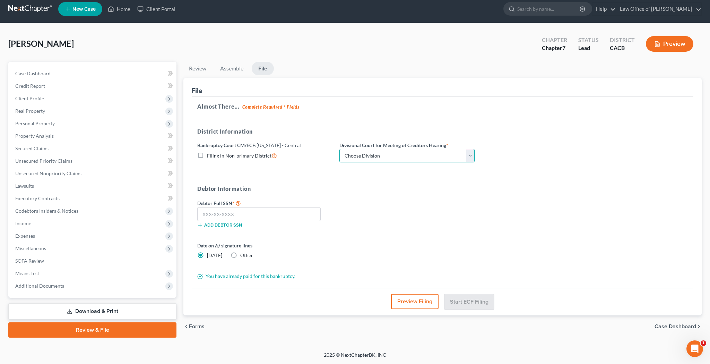
select select "1"
click at [264, 210] on input "text" at bounding box center [258, 214] width 123 height 14
type input "229-45-8220"
click at [462, 301] on button "Start ECF Filing" at bounding box center [469, 301] width 50 height 15
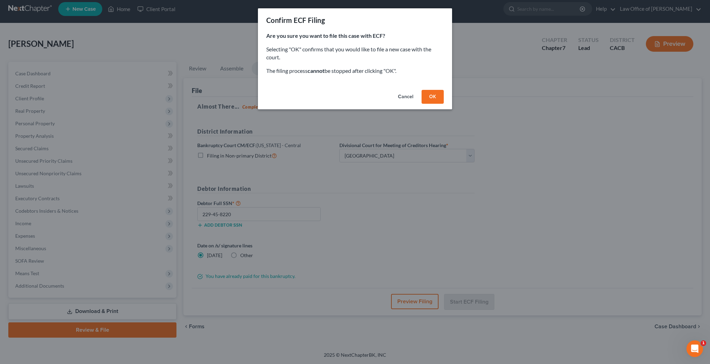
click at [438, 97] on button "OK" at bounding box center [433, 97] width 22 height 14
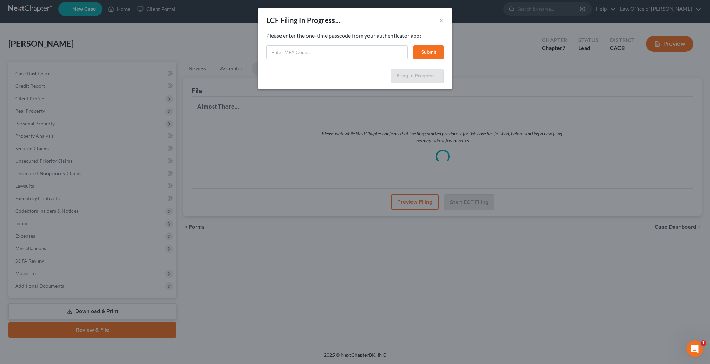
click at [324, 51] on input "text" at bounding box center [336, 52] width 141 height 14
paste input "254642"
type input "254642"
click at [426, 53] on button "Submit" at bounding box center [428, 52] width 31 height 14
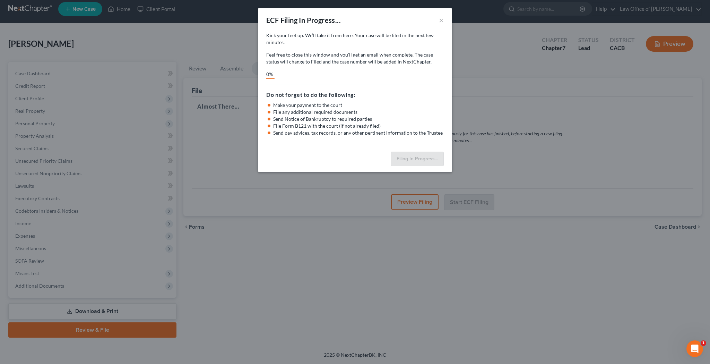
click at [442, 19] on button "×" at bounding box center [441, 20] width 5 height 8
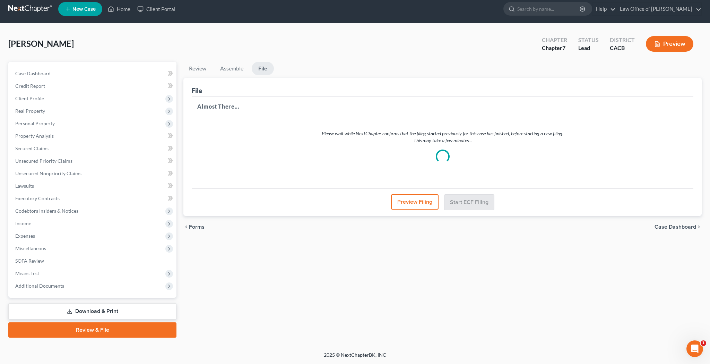
select select "1"
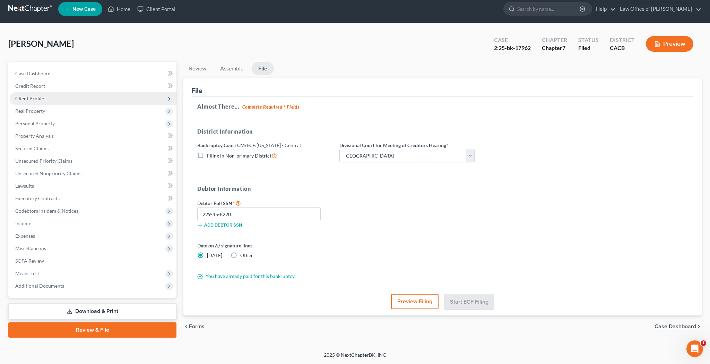
click at [69, 97] on span "Client Profile" at bounding box center [93, 98] width 167 height 12
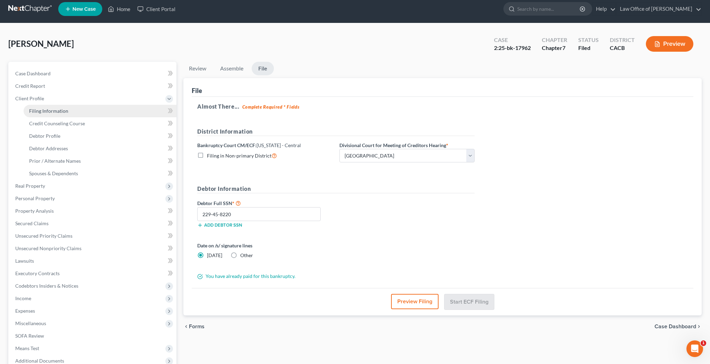
click at [89, 108] on link "Filing Information" at bounding box center [100, 111] width 153 height 12
select select "1"
select select "0"
select select "4"
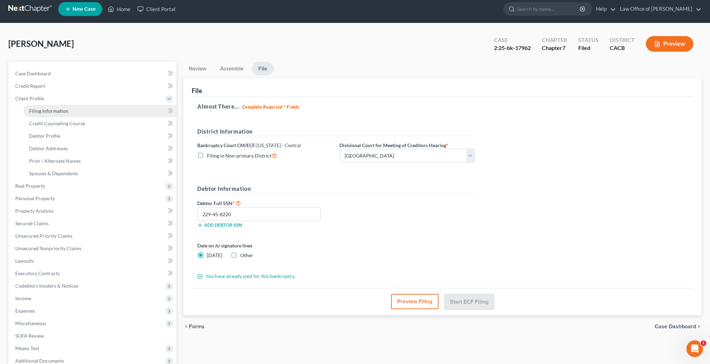
select select "0"
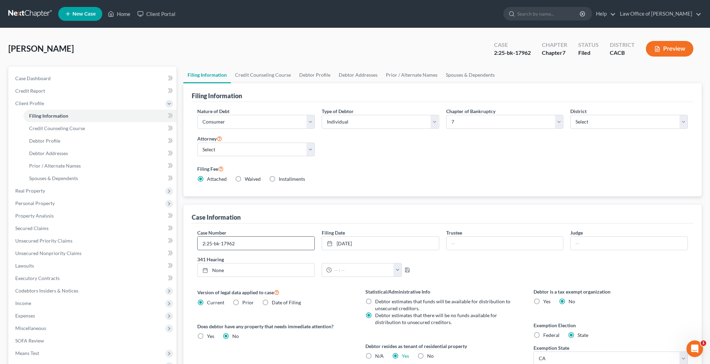
click at [263, 246] on input "2:25-bk-17962" at bounding box center [256, 242] width 117 height 13
type input "2:25-bk-17962-BB"
click at [124, 15] on link "Home" at bounding box center [118, 14] width 29 height 12
